Goal: Information Seeking & Learning: Learn about a topic

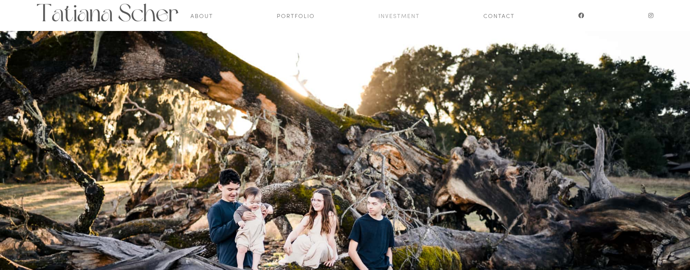
click at [382, 18] on link "Investment" at bounding box center [399, 15] width 41 height 31
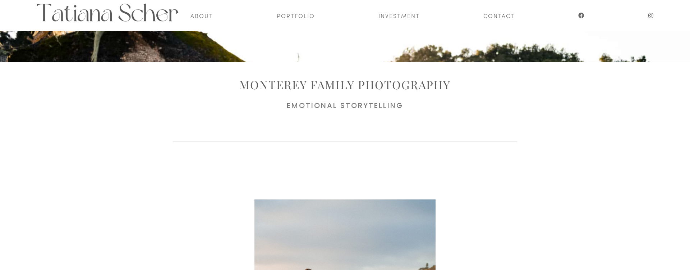
scroll to position [299, 0]
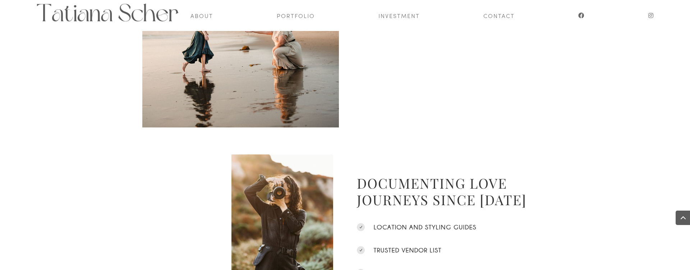
scroll to position [388, 0]
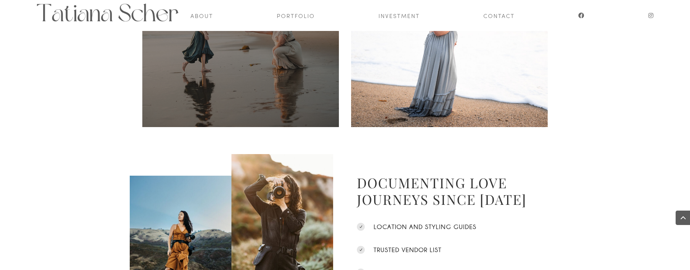
click at [307, 86] on span at bounding box center [240, 28] width 197 height 197
click at [259, 60] on span at bounding box center [240, 28] width 197 height 197
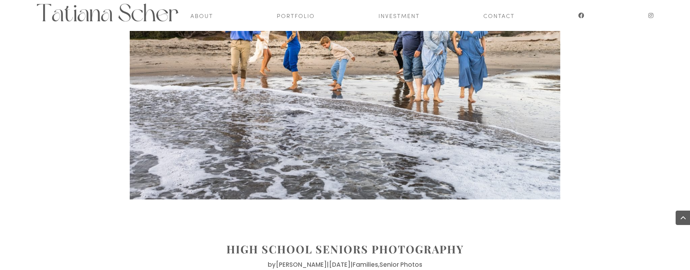
scroll to position [12153, 0]
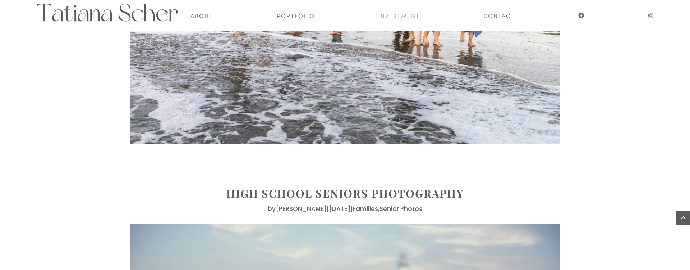
click at [409, 18] on link "Investment" at bounding box center [399, 15] width 41 height 31
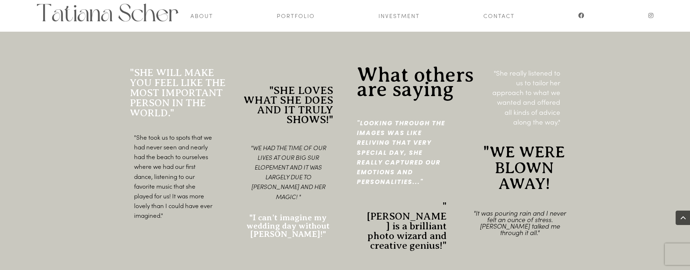
scroll to position [1091, 0]
